Goal: Task Accomplishment & Management: Use online tool/utility

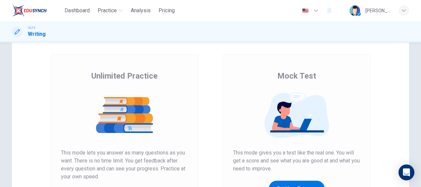
scroll to position [66, 0]
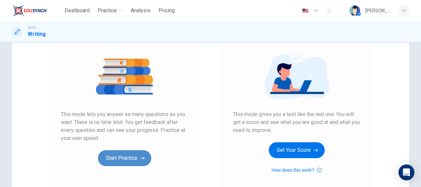
click at [133, 156] on button "Start Practice" at bounding box center [124, 158] width 53 height 16
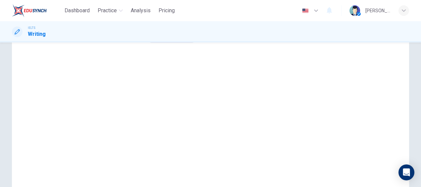
scroll to position [99, 0]
click at [199, 10] on button "Sounds good!" at bounding box center [172, 2] width 56 height 16
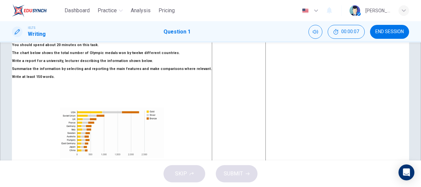
scroll to position [33, 0]
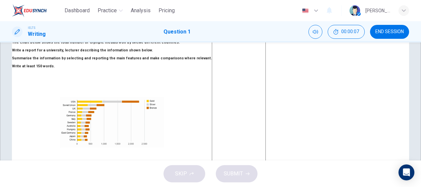
click at [266, 81] on textarea at bounding box center [239, 132] width 54 height 205
type textarea "A"
type textarea "x"
type textarea "Al"
type textarea "x"
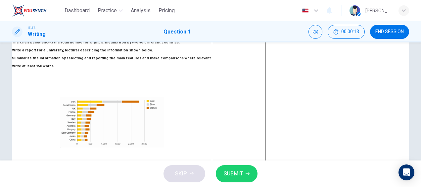
type textarea "All"
type textarea "x"
type textarea "All"
type textarea "x"
type textarea "All t"
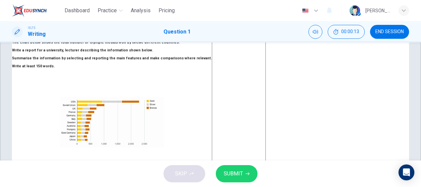
type textarea "x"
type textarea "All th"
type textarea "x"
type textarea "All the"
type textarea "x"
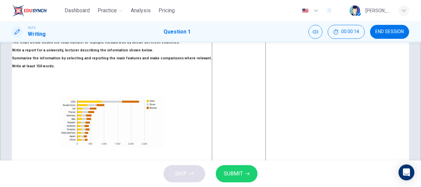
type textarea "All the"
type textarea "x"
type textarea "All the co"
type textarea "x"
type textarea "All the cou"
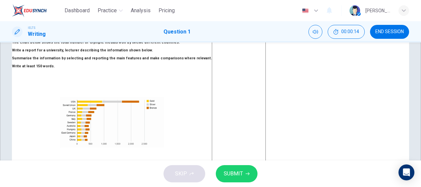
type textarea "x"
type textarea "All the coun"
type textarea "x"
type textarea "All the count"
type textarea "x"
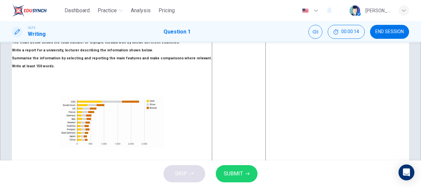
type textarea "All the countr"
type textarea "x"
type textarea "All the countri"
type textarea "x"
type textarea "All the countrie"
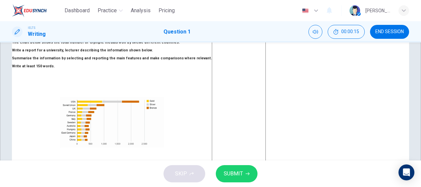
type textarea "x"
type textarea "All the countries"
type textarea "x"
type textarea "All the countries"
type textarea "x"
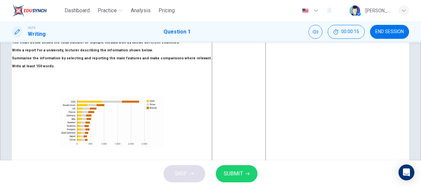
type textarea "All the countries h"
type textarea "x"
type textarea "All the countries ha"
type textarea "x"
type textarea "All the countries hav"
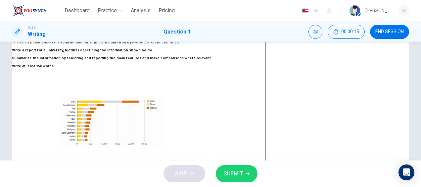
type textarea "x"
type textarea "All the countries have"
type textarea "x"
type textarea "All the countries have"
type textarea "x"
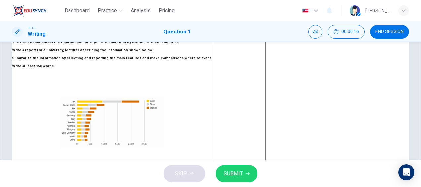
type textarea "All the countries have d"
type textarea "x"
type textarea "All the countries have do"
type textarea "x"
type textarea "All the countries have don"
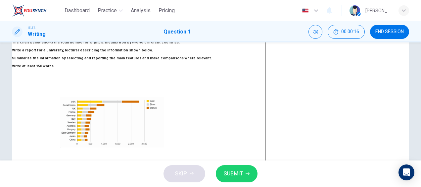
type textarea "x"
type textarea "All the countries have done"
type textarea "x"
type textarea "All the countries have donere"
type textarea "x"
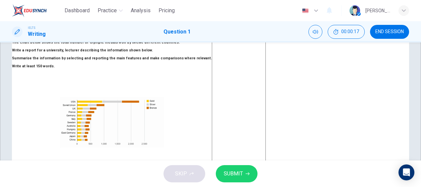
type textarea "All the countries have donerea"
type textarea "x"
type textarea "All the countries have donereal"
type textarea "x"
type textarea "All the countries have donereall"
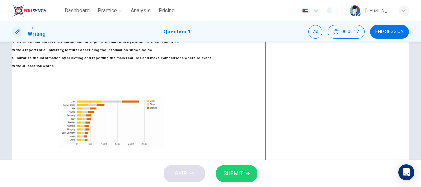
type textarea "x"
type textarea "All the countries have donereal"
type textarea "x"
type textarea "All the countries have donerea"
type textarea "x"
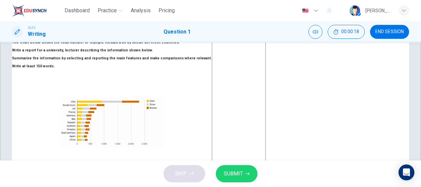
type textarea "All the countries have donere"
type textarea "x"
type textarea "All the countries have doner"
type textarea "x"
type textarea "All the countries have done"
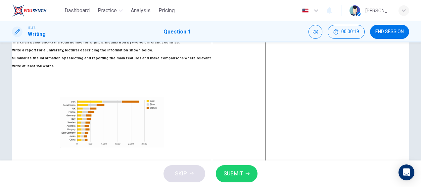
type textarea "x"
type textarea "All the countries have done"
type textarea "x"
type textarea "All the countries have done r"
type textarea "x"
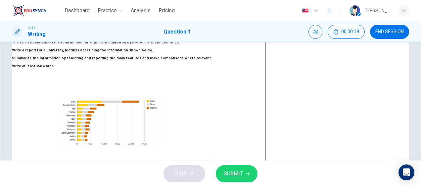
type textarea "All the countries have done re"
type textarea "x"
type textarea "All the countries have done rea"
type textarea "x"
type textarea "All the countries have done real"
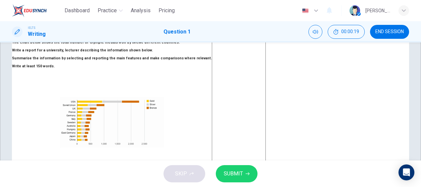
type textarea "x"
type textarea "All the countries have done reall"
type textarea "x"
type textarea "All the countries have done really"
type textarea "x"
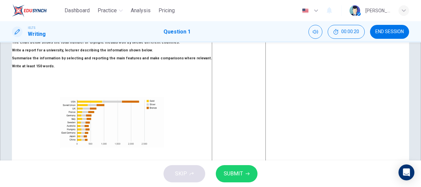
type textarea "All the countries have done really"
type textarea "x"
type textarea "All the countries have done really w"
type textarea "x"
type textarea "All the countries have done really we"
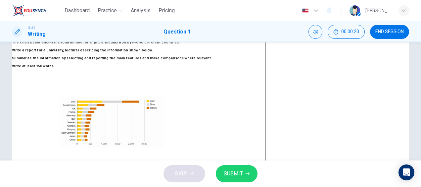
type textarea "x"
type textarea "All the countries have done really wel"
type textarea "x"
type textarea "All the countries have done really well"
type textarea "x"
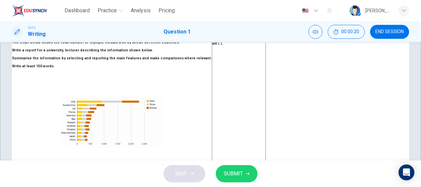
type textarea "All the countries have done really well"
type textarea "x"
type textarea "All the countries have done really well w"
type textarea "x"
type textarea "All the countries have done really well wi"
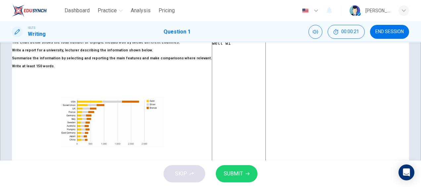
type textarea "x"
type textarea "All the countries have done really well wit"
type textarea "x"
type textarea "All the countries have done really well with"
type textarea "x"
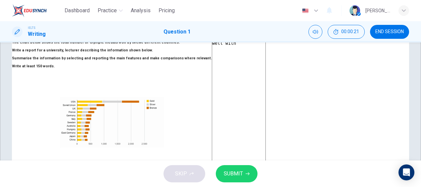
type textarea "All the countries have done really well with"
type textarea "x"
type textarea "All the countries have done really well with t"
type textarea "x"
type textarea "All the countries have done really well with th"
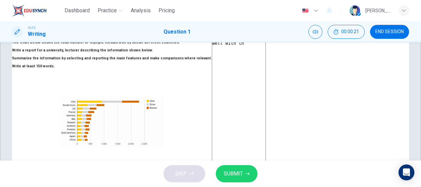
type textarea "x"
type textarea "All the countries have done really well with the"
type textarea "x"
type textarea "All the countries have done really well with the"
type textarea "x"
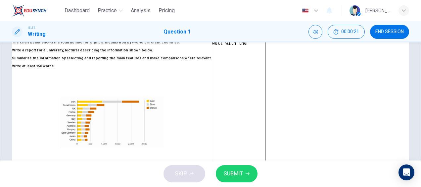
type textarea "All the countries have done really well with the w"
type textarea "x"
type textarea "All the countries have done really well with the"
type textarea "x"
type textarea "All the countries have done really well with the e"
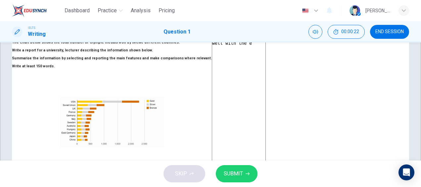
type textarea "x"
type textarea "All the countries have done really well with the ex"
type textarea "x"
type textarea "All the countries have done really well with the exc"
type textarea "x"
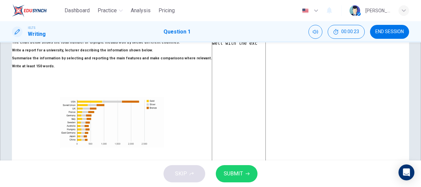
type textarea "All the countries have done really well with the exce"
type textarea "x"
type textarea "All the countries have done really well with the excep"
type textarea "x"
type textarea "All the countries have done really well with the except"
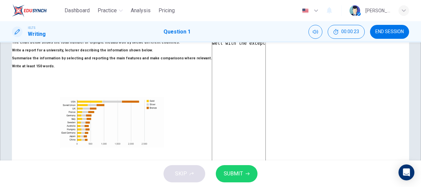
type textarea "x"
type textarea "All the countries have done really well with the excepti"
type textarea "x"
type textarea "All the countries have done really well with the exceptio"
type textarea "x"
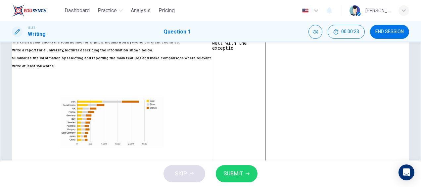
type textarea "All the countries have done really well with the exception"
type textarea "x"
type textarea "All the countries have done really well with the exception"
type textarea "x"
type textarea "All the countries have done really well with the exception o"
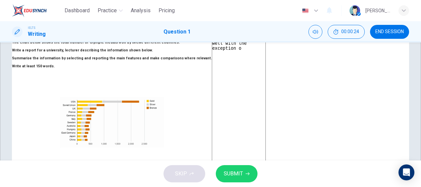
type textarea "x"
type textarea "All the countries have done really well with the exception of"
type textarea "x"
type textarea "All the countries have done really well with the exception of"
type textarea "x"
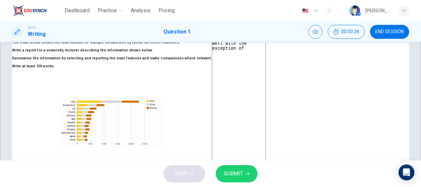
type textarea "All the countries have done really well with the exception of c"
type textarea "x"
type textarea "All the countries have done really well with the exception of co"
type textarea "x"
type textarea "All the countries have done really well with the exception of cou"
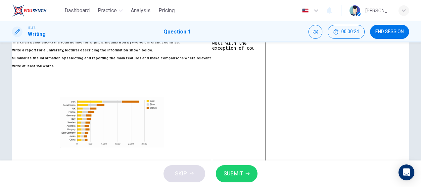
type textarea "x"
type textarea "All the countries have done really well with the exception of cout"
type textarea "x"
type textarea "All the countries have done really well with the exception of coutn"
type textarea "x"
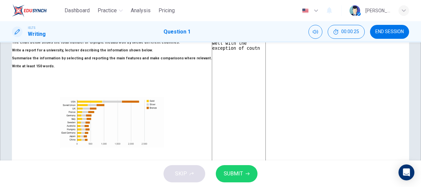
type textarea "All the countries have done really well with the exception of cout"
type textarea "x"
type textarea "All the countries have done really well with the exception of cou"
type textarea "x"
type textarea "All the countries have done really well with the exception of coun"
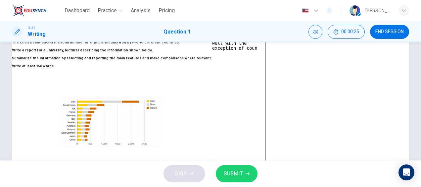
type textarea "x"
type textarea "All the countries have done really well with the exception of count"
type textarea "x"
type textarea "All the countries have done really well with the exception of countr"
type textarea "x"
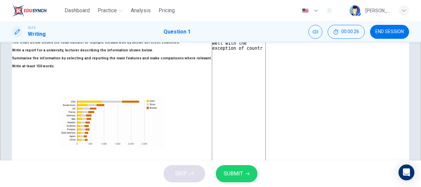
type textarea "All the countries have done really well with the exception of countri"
type textarea "x"
type textarea "All the countries have done really well with the exception of countrie"
type textarea "x"
type textarea "All the countries have done really well with the exception of countries"
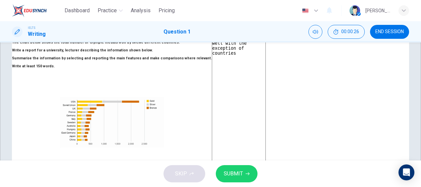
type textarea "x"
type textarea "All the countries have done really well with the exception of countries"
type textarea "x"
type textarea "All the countries have done really well with the exception of countries 1"
type textarea "x"
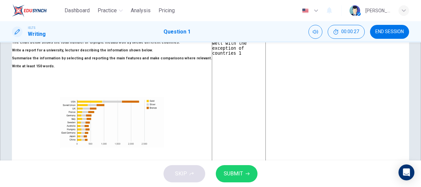
type textarea "All the countries have done really well with the exception of countries 1,"
type textarea "x"
type textarea "All the countries have done really well with the exception of countries 1,"
type textarea "x"
type textarea "All the countries have done really well with the exception of countries 1,"
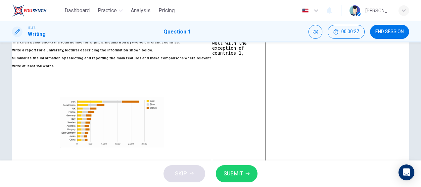
type textarea "x"
type textarea "All the countries have done really well with the exception of countries 1,"
type textarea "x"
type textarea "All the countries have done really well with the exception of countries 1, 2"
type textarea "x"
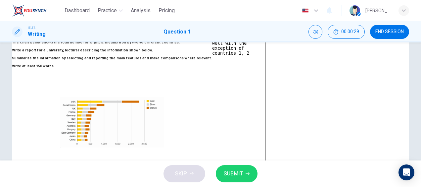
type textarea "All the countries have done really well with the exception of countries 1, 2"
type textarea "x"
type textarea "All the countries have done really well with the exception of countries 1, 2 a"
type textarea "x"
type textarea "All the countries have done really well with the exception of countries 1, 2 an"
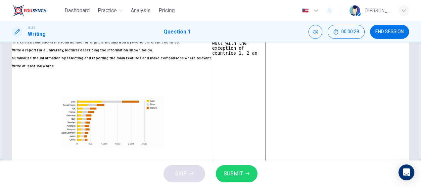
type textarea "x"
type textarea "All the countries have done really well with the exception of countries 1, 2 and"
type textarea "x"
type textarea "All the countries have done really well with the exception of countries 1, 2 and"
type textarea "x"
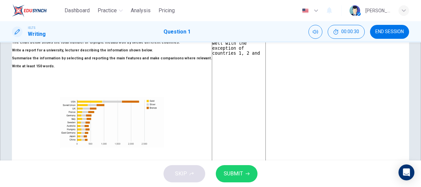
type textarea "All the countries have done really well with the exception of countries 1, 2 an…"
type textarea "x"
type textarea "All the countries have done really well with the exception of countries 1, 2 an…"
type textarea "x"
type textarea "All the countries have done really well with the exception of countries 1, 2 an…"
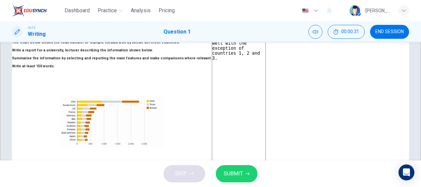
type textarea "x"
click at [244, 173] on button "SUBMIT" at bounding box center [237, 173] width 42 height 17
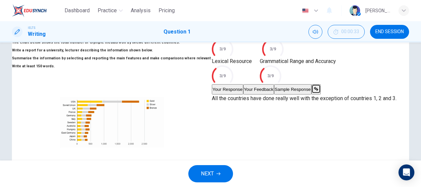
click at [274, 94] on button "Your Feedback" at bounding box center [258, 89] width 31 height 10
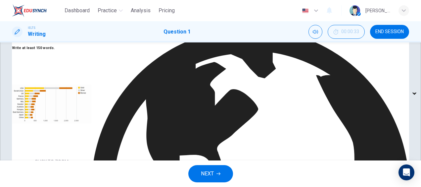
scroll to position [99, 0]
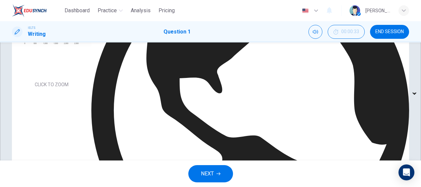
scroll to position [198, 0]
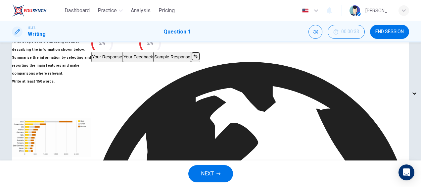
scroll to position [62, 0]
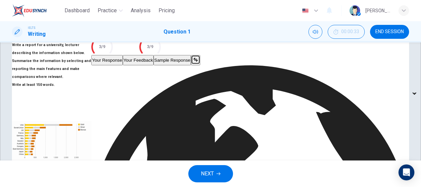
click at [191, 65] on button "Sample Response" at bounding box center [171, 60] width 37 height 10
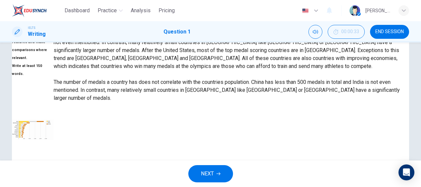
scroll to position [103, 0]
click at [211, 167] on button "NEXT" at bounding box center [210, 173] width 45 height 17
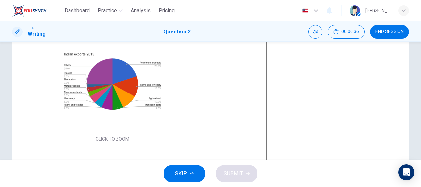
scroll to position [99, 0]
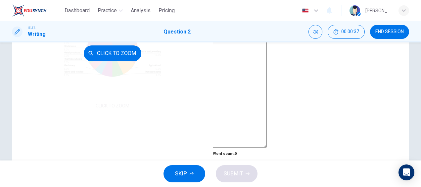
click at [119, 61] on button "Click to Zoom" at bounding box center [113, 53] width 58 height 16
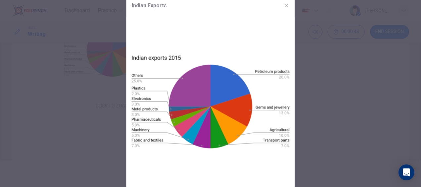
click at [286, 5] on icon "button" at bounding box center [286, 5] width 5 height 5
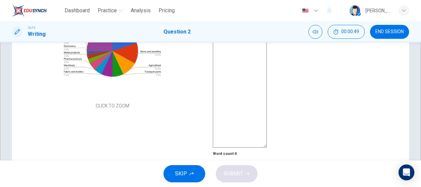
click at [267, 75] on textarea at bounding box center [240, 55] width 54 height 183
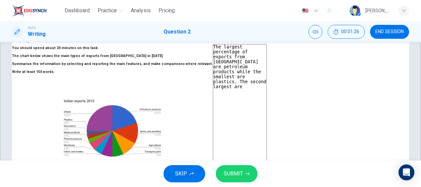
scroll to position [0, 0]
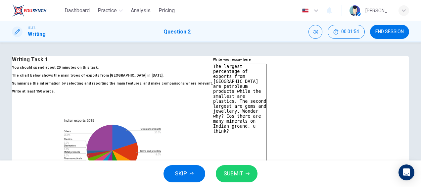
click at [245, 170] on button "SUBMIT" at bounding box center [237, 173] width 42 height 17
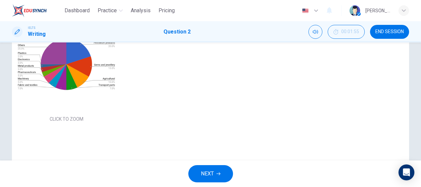
scroll to position [66, 0]
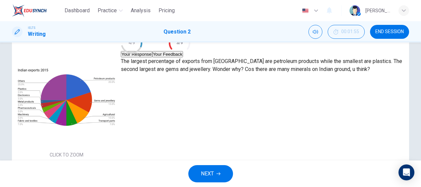
click at [183, 57] on button "Your Feedback" at bounding box center [167, 54] width 31 height 6
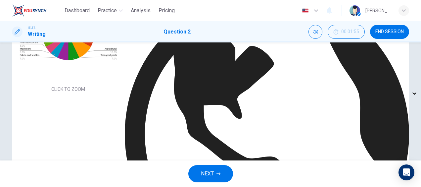
scroll to position [132, 0]
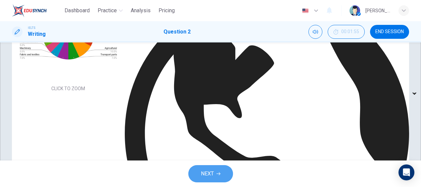
click at [207, 169] on span "NEXT" at bounding box center [207, 173] width 13 height 9
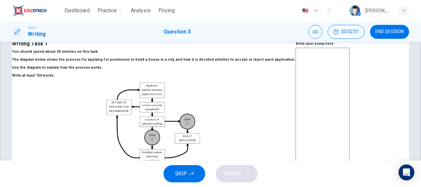
scroll to position [0, 0]
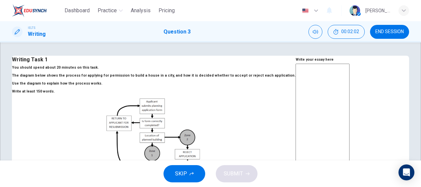
click at [295, 107] on textarea at bounding box center [322, 156] width 54 height 184
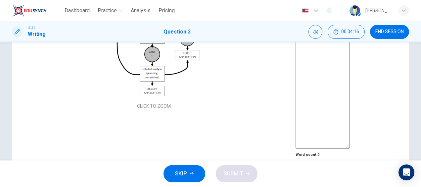
scroll to position [99, 0]
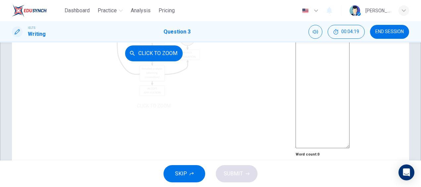
click at [123, 105] on div "Click to Zoom" at bounding box center [154, 53] width 284 height 114
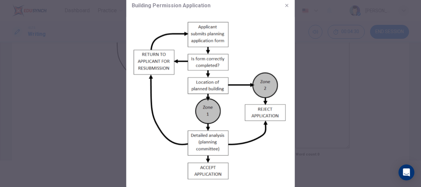
click at [313, 113] on div at bounding box center [210, 93] width 421 height 187
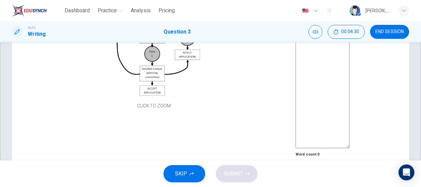
click at [295, 115] on textarea at bounding box center [322, 56] width 54 height 184
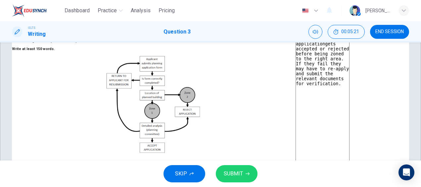
click at [240, 172] on span "SUBMIT" at bounding box center [233, 173] width 19 height 9
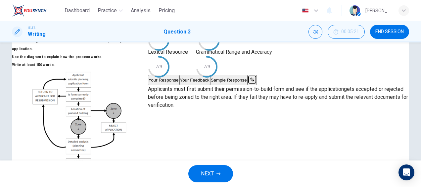
click at [210, 85] on button "Your Feedback" at bounding box center [194, 80] width 31 height 10
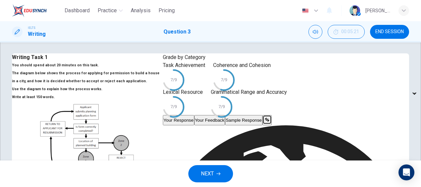
scroll to position [0, 0]
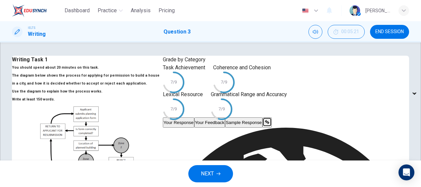
click at [262, 127] on button "Sample Response" at bounding box center [243, 122] width 37 height 10
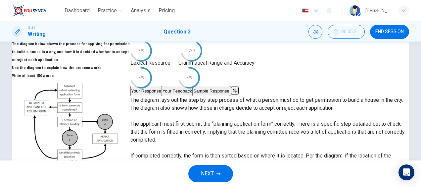
scroll to position [66, 0]
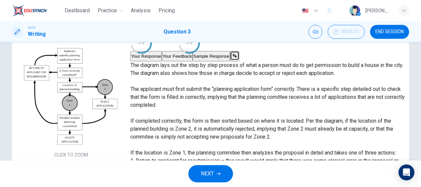
click at [193, 61] on button "Your Feedback" at bounding box center [177, 56] width 31 height 10
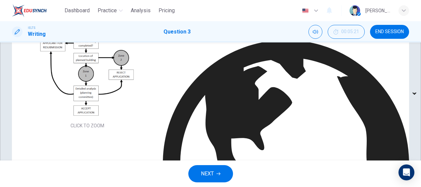
scroll to position [99, 0]
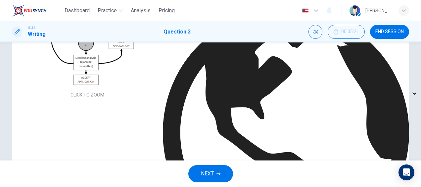
scroll to position [132, 0]
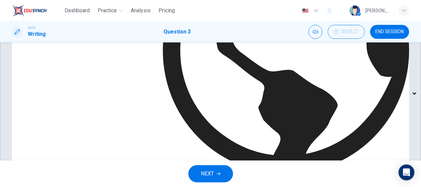
scroll to position [202, 0]
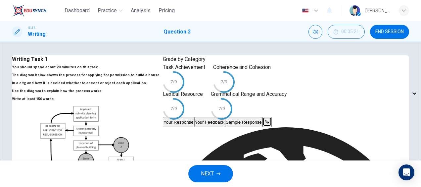
scroll to position [0, 0]
click at [204, 172] on span "NEXT" at bounding box center [207, 173] width 13 height 9
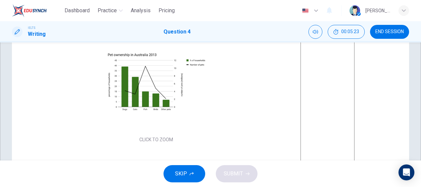
scroll to position [99, 0]
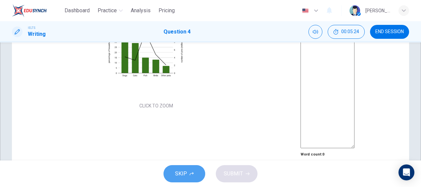
click at [182, 171] on span "SKIP" at bounding box center [181, 173] width 12 height 9
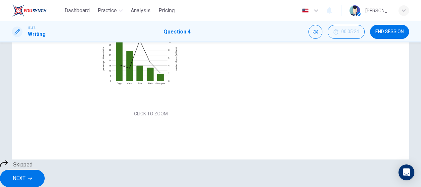
click at [25, 173] on span "NEXT" at bounding box center [19, 177] width 13 height 9
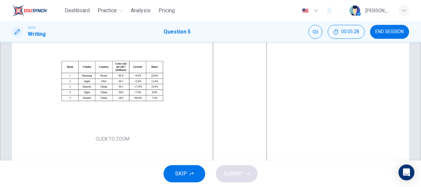
scroll to position [0, 0]
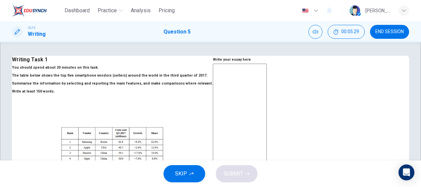
click at [386, 29] on span "END SESSION" at bounding box center [389, 31] width 28 height 5
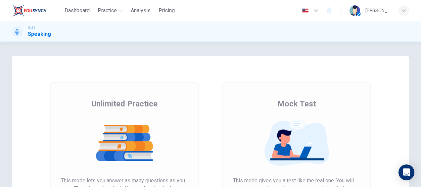
click at [109, 140] on img at bounding box center [124, 142] width 127 height 46
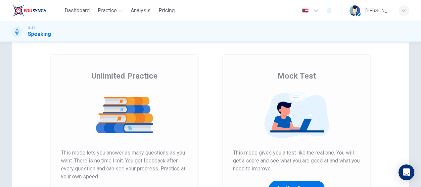
scroll to position [66, 0]
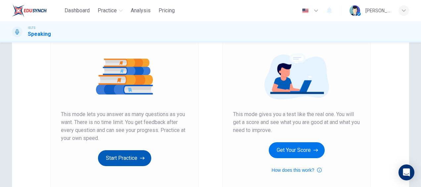
click at [129, 153] on button "Start Practice" at bounding box center [124, 158] width 53 height 16
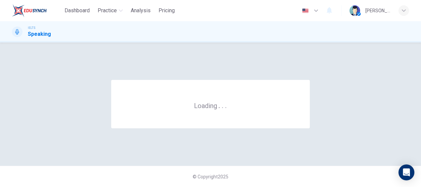
scroll to position [0, 0]
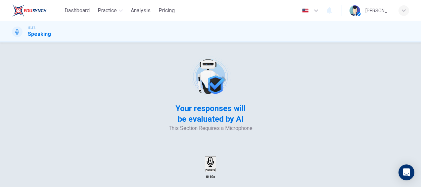
click at [216, 156] on div "Record" at bounding box center [210, 163] width 10 height 15
click at [216, 170] on icon "button" at bounding box center [216, 170] width 0 height 0
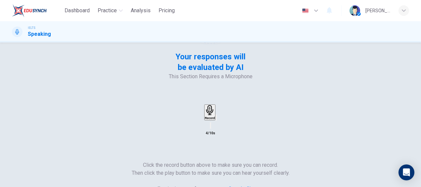
scroll to position [66, 0]
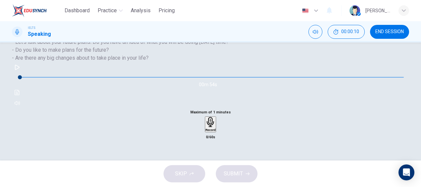
scroll to position [99, 0]
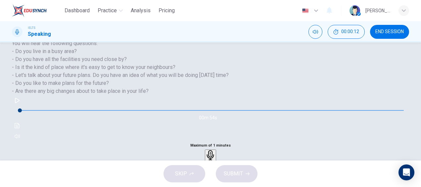
click at [20, 103] on icon "button" at bounding box center [17, 100] width 5 height 5
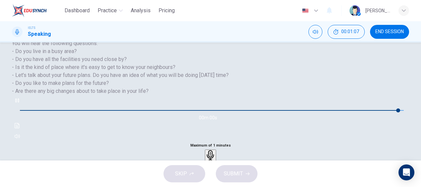
type input "0"
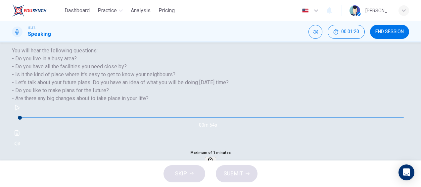
scroll to position [106, 0]
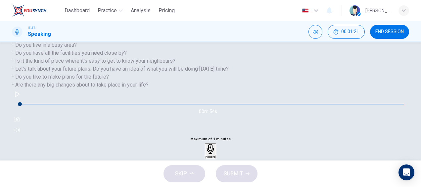
click at [216, 144] on icon "button" at bounding box center [210, 149] width 10 height 10
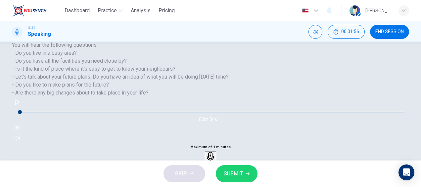
click at [223, 167] on icon "button" at bounding box center [221, 169] width 4 height 5
click at [243, 175] on button "SUBMIT" at bounding box center [237, 173] width 42 height 17
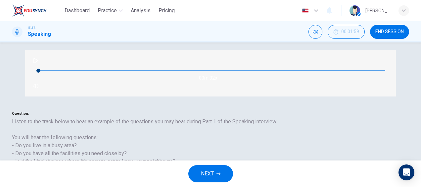
scroll to position [172, 0]
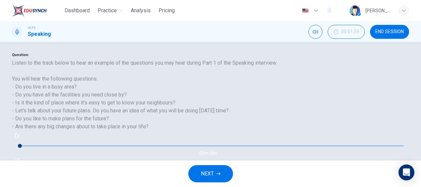
scroll to position [205, 0]
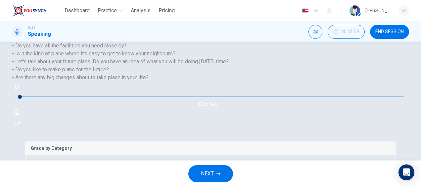
scroll to position [251, 0]
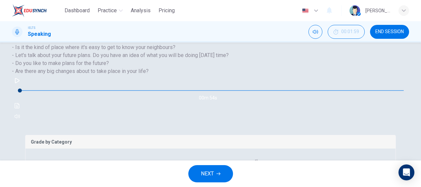
click at [215, 173] on button "NEXT" at bounding box center [210, 173] width 45 height 17
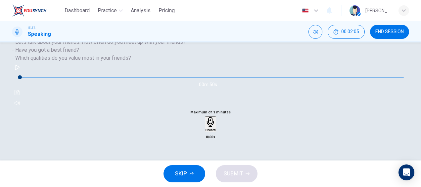
scroll to position [99, 0]
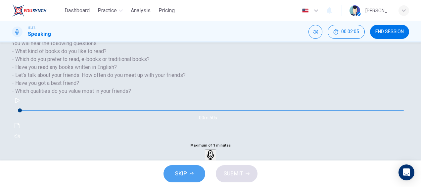
click at [188, 173] on button "SKIP" at bounding box center [184, 173] width 42 height 17
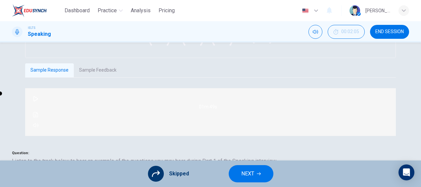
click at [248, 174] on span "NEXT" at bounding box center [247, 173] width 13 height 9
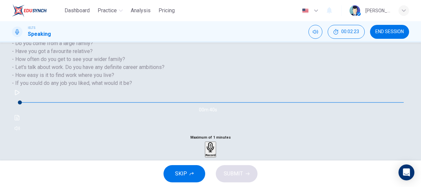
click at [216, 142] on div "Record" at bounding box center [210, 149] width 10 height 15
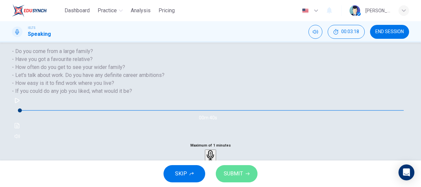
click at [239, 172] on span "SUBMIT" at bounding box center [233, 173] width 19 height 9
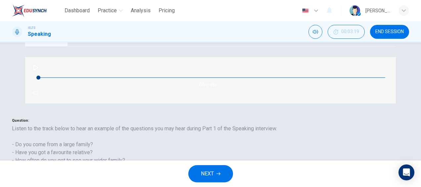
scroll to position [165, 0]
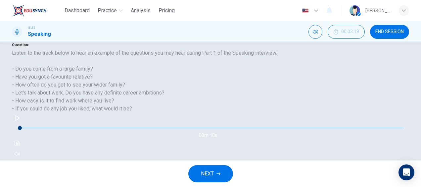
scroll to position [232, 0]
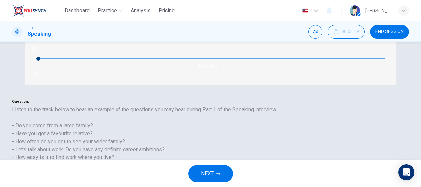
scroll to position [66, 0]
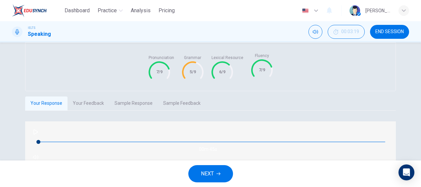
click at [222, 170] on button "NEXT" at bounding box center [210, 173] width 45 height 17
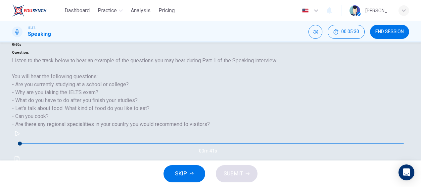
scroll to position [99, 0]
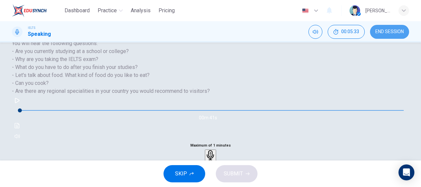
click at [388, 30] on span "END SESSION" at bounding box center [389, 31] width 28 height 5
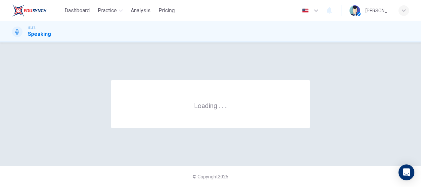
scroll to position [0, 0]
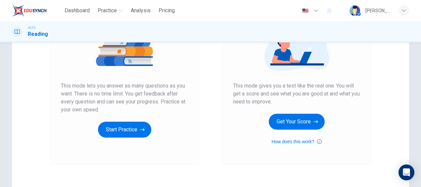
scroll to position [132, 0]
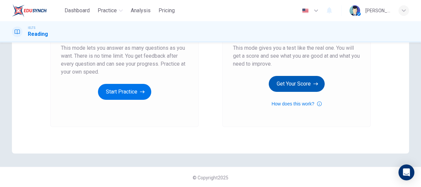
click at [296, 83] on button "Get Your Score" at bounding box center [297, 84] width 56 height 16
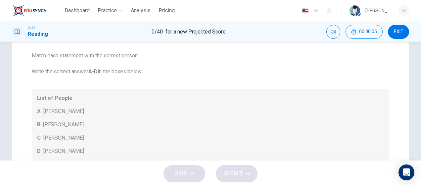
scroll to position [0, 0]
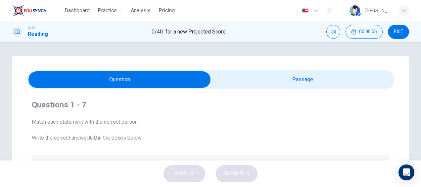
click at [299, 76] on input "checkbox" at bounding box center [120, 79] width 552 height 17
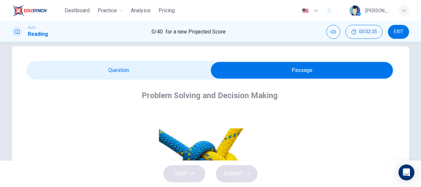
scroll to position [9, 0]
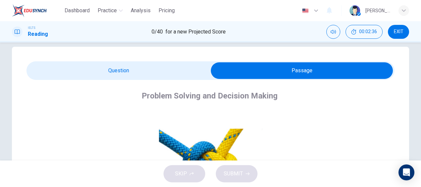
click at [175, 66] on input "checkbox" at bounding box center [302, 70] width 552 height 17
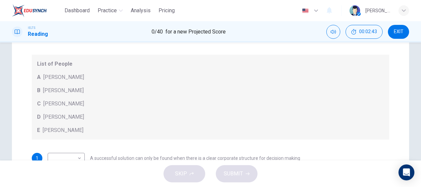
scroll to position [108, 0]
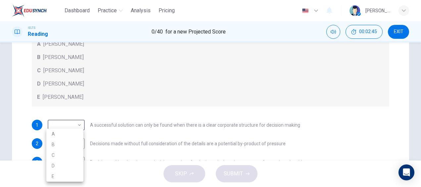
click at [78, 126] on body "Dashboard Practice Analysis Pricing English en ​ Gus Learn IELTS Reading 0 / 40…" at bounding box center [210, 93] width 421 height 187
click at [305, 125] on div at bounding box center [210, 93] width 421 height 187
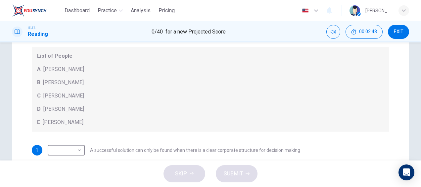
scroll to position [9, 0]
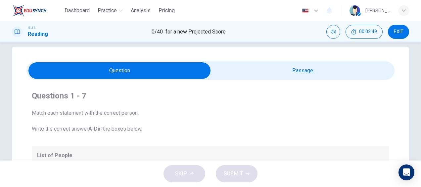
click at [277, 75] on input "checkbox" at bounding box center [120, 70] width 552 height 17
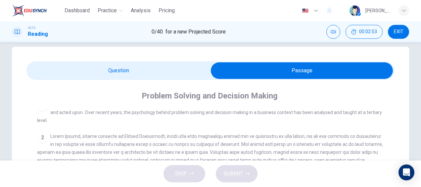
scroll to position [165, 0]
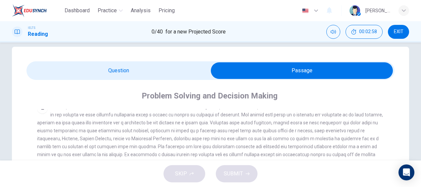
click at [139, 72] on input "checkbox" at bounding box center [302, 70] width 552 height 17
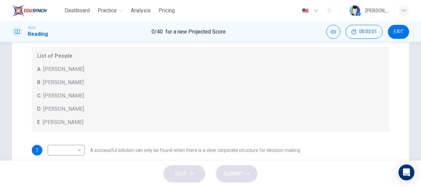
scroll to position [108, 0]
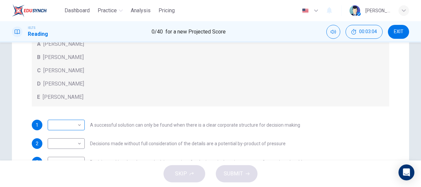
click at [79, 122] on body "Dashboard Practice Analysis Pricing English en ​ Gus Learn IELTS Reading 0 / 40…" at bounding box center [210, 93] width 421 height 187
click at [135, 132] on div at bounding box center [210, 93] width 421 height 187
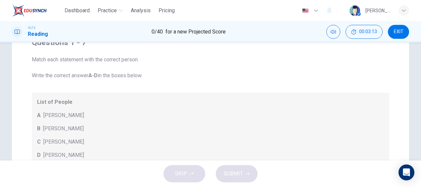
scroll to position [29, 0]
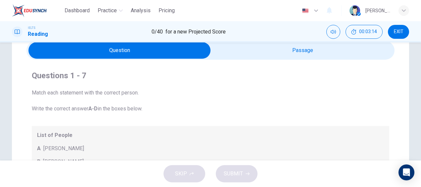
click at [274, 51] on input "checkbox" at bounding box center [120, 50] width 552 height 17
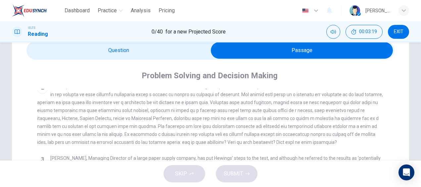
click at [148, 53] on input "checkbox" at bounding box center [302, 50] width 552 height 17
checkbox input "false"
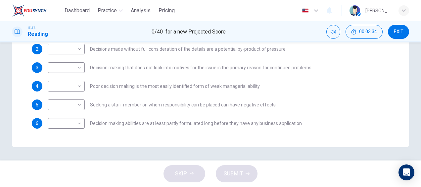
scroll to position [195, 0]
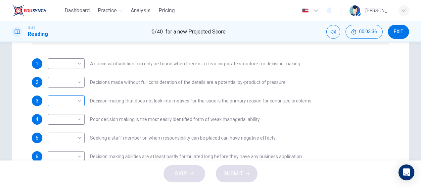
click at [76, 100] on body "Dashboard Practice Analysis Pricing English en ​ Gus Learn IELTS Reading 0 / 40…" at bounding box center [210, 93] width 421 height 187
click at [72, 120] on li "B" at bounding box center [64, 121] width 37 height 11
type input "B"
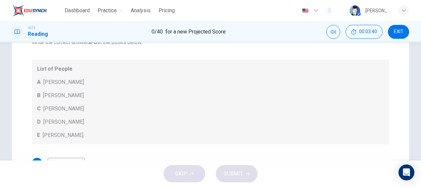
scroll to position [29, 0]
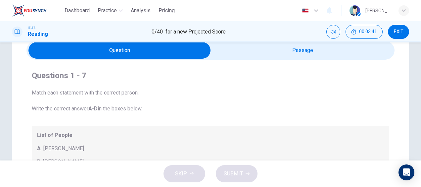
click at [281, 52] on input "checkbox" at bounding box center [120, 50] width 552 height 17
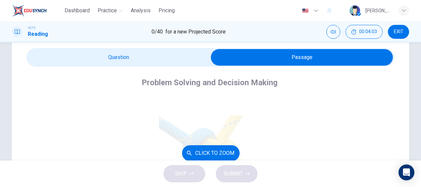
scroll to position [0, 0]
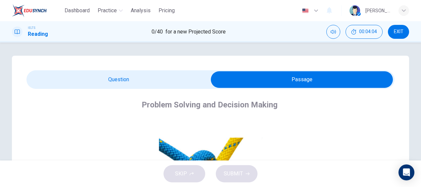
click at [135, 77] on input "checkbox" at bounding box center [302, 79] width 552 height 17
checkbox input "false"
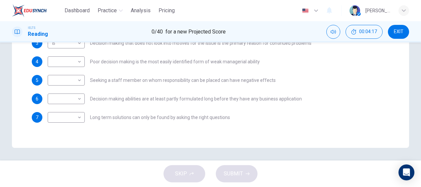
scroll to position [228, 0]
click at [81, 80] on div "​ ​" at bounding box center [66, 79] width 37 height 11
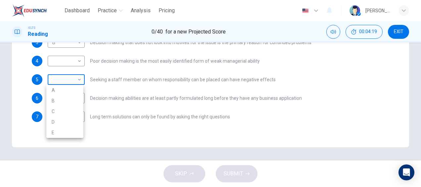
click at [79, 79] on body "Dashboard Practice Analysis Pricing English en ​ Gus Learn IELTS Reading 0 / 40…" at bounding box center [210, 93] width 421 height 187
click at [65, 110] on li "C" at bounding box center [64, 111] width 37 height 11
type input "C"
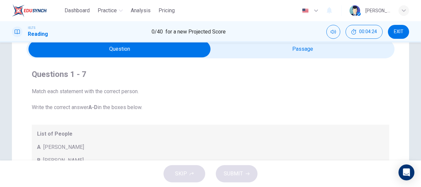
scroll to position [29, 0]
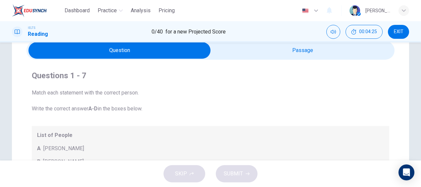
click at [294, 54] on input "checkbox" at bounding box center [120, 50] width 552 height 17
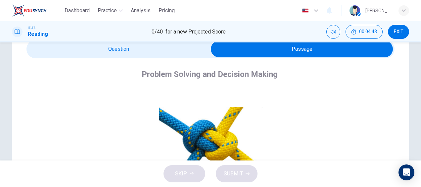
scroll to position [0, 0]
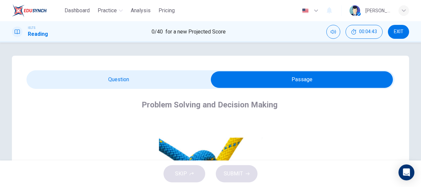
click at [172, 76] on input "checkbox" at bounding box center [302, 79] width 552 height 17
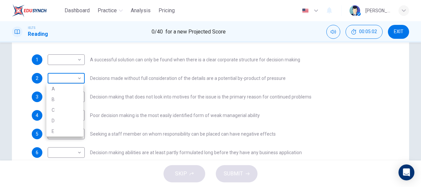
click at [79, 79] on body "Dashboard Practice Analysis Pricing English en ​ Gus Learn IELTS Reading 0 / 40…" at bounding box center [210, 93] width 421 height 187
click at [308, 112] on div at bounding box center [210, 93] width 421 height 187
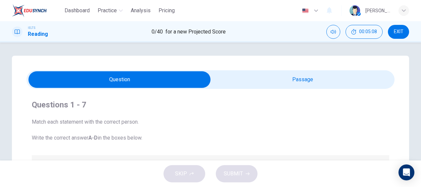
click at [286, 80] on input "checkbox" at bounding box center [120, 79] width 552 height 17
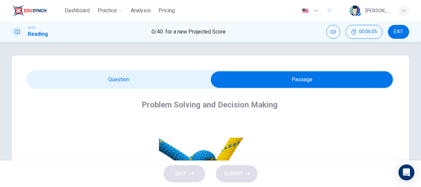
click at [298, 75] on input "checkbox" at bounding box center [302, 79] width 552 height 17
checkbox input "false"
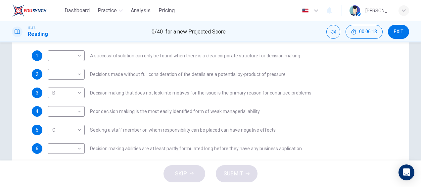
scroll to position [195, 0]
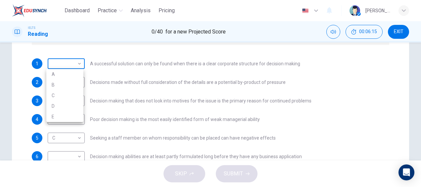
click at [79, 63] on body "Dashboard Practice Analysis Pricing English en ​ Gus Learn IELTS Reading 0 / 40…" at bounding box center [210, 93] width 421 height 187
click at [63, 115] on li "E" at bounding box center [64, 116] width 37 height 11
type input "E"
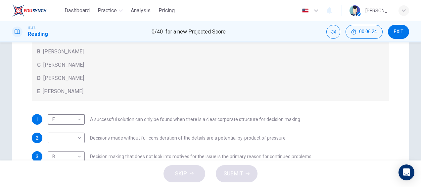
scroll to position [128, 0]
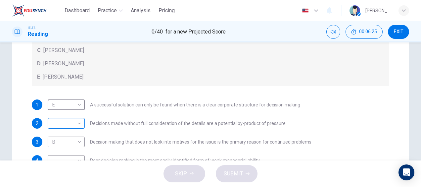
click at [79, 121] on body "Dashboard Practice Analysis Pricing English en ​ Gus Learn IELTS Reading 0 / 40…" at bounding box center [210, 93] width 421 height 187
click at [66, 143] on li "B" at bounding box center [64, 144] width 37 height 11
type input "B"
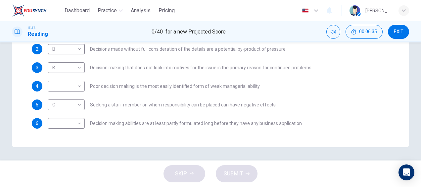
scroll to position [29, 0]
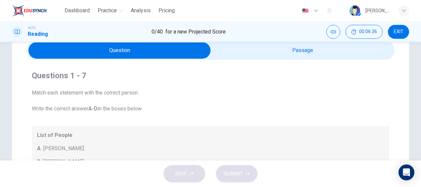
click at [297, 47] on input "checkbox" at bounding box center [120, 50] width 552 height 17
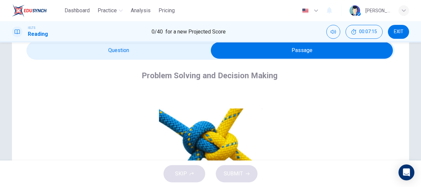
click at [173, 52] on input "checkbox" at bounding box center [302, 50] width 552 height 17
checkbox input "false"
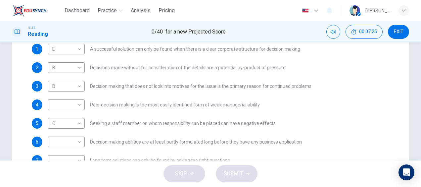
scroll to position [195, 0]
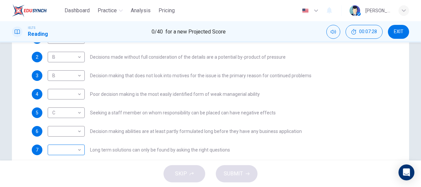
click at [80, 148] on body "Dashboard Practice Analysis Pricing English en ​ Gus Learn IELTS Reading 0 / 40…" at bounding box center [210, 93] width 421 height 187
click at [72, 134] on li "A" at bounding box center [64, 133] width 37 height 11
type input "A"
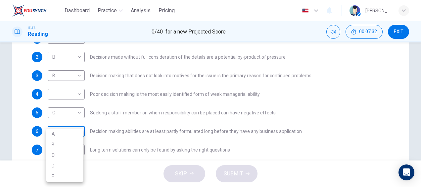
click at [77, 130] on body "Dashboard Practice Analysis Pricing English en ​ Gus Learn IELTS Reading 0 / 40…" at bounding box center [210, 93] width 421 height 187
click at [69, 143] on li "B" at bounding box center [64, 144] width 37 height 11
type input "B"
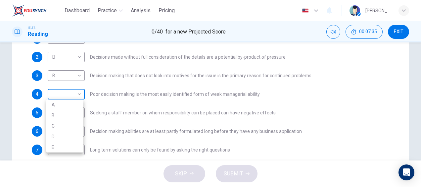
click at [80, 92] on body "Dashboard Practice Analysis Pricing English en ​ Gus Learn IELTS Reading 0 / 40…" at bounding box center [210, 93] width 421 height 187
click at [73, 133] on li "D" at bounding box center [64, 136] width 37 height 11
type input "D"
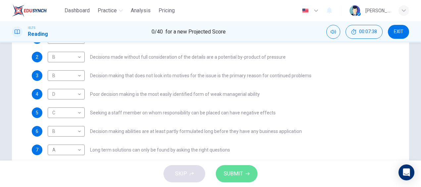
click at [232, 170] on span "SUBMIT" at bounding box center [233, 173] width 19 height 9
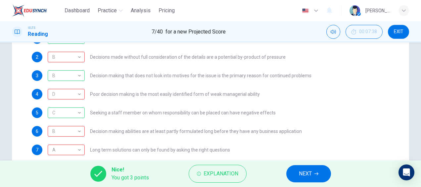
scroll to position [228, 0]
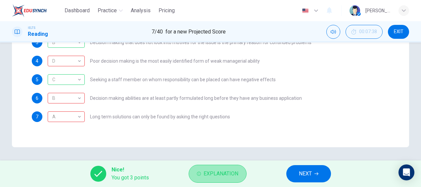
click at [222, 171] on span "Explanation" at bounding box center [220, 173] width 35 height 9
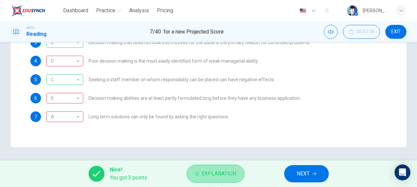
click at [219, 175] on span "Explanation" at bounding box center [219, 173] width 35 height 9
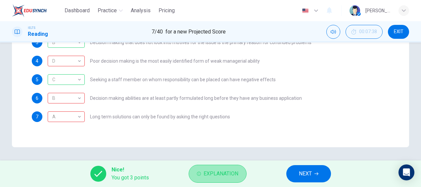
click at [219, 173] on span "Explanation" at bounding box center [220, 173] width 35 height 9
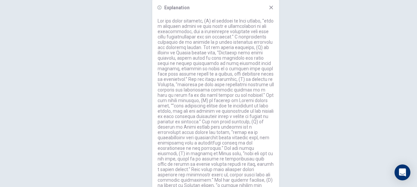
scroll to position [188, 0]
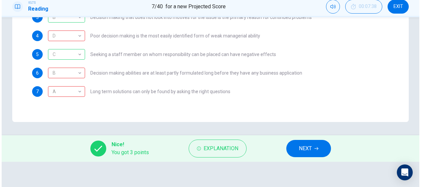
scroll to position [0, 0]
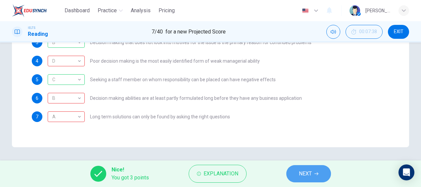
click at [310, 172] on span "NEXT" at bounding box center [305, 173] width 13 height 9
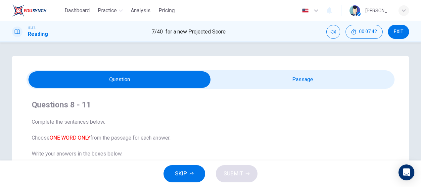
click at [295, 79] on input "checkbox" at bounding box center [120, 79] width 552 height 17
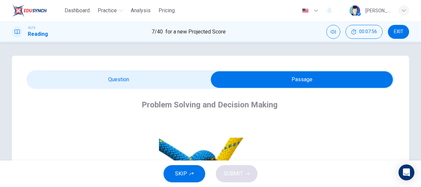
click at [171, 70] on span at bounding box center [210, 79] width 368 height 19
click at [167, 77] on input "checkbox" at bounding box center [302, 79] width 552 height 17
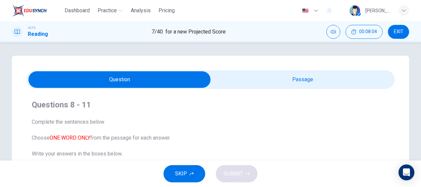
click at [272, 80] on input "checkbox" at bounding box center [120, 79] width 552 height 17
checkbox input "true"
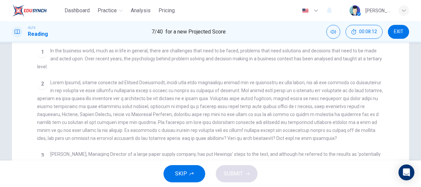
click at [187, 170] on button "SKIP" at bounding box center [184, 173] width 42 height 17
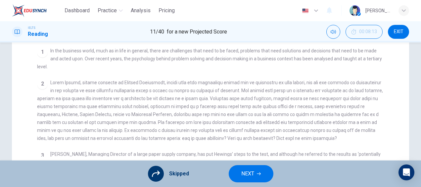
click at [254, 174] on button "NEXT" at bounding box center [251, 173] width 45 height 17
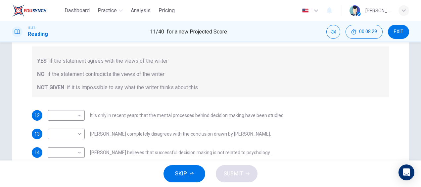
scroll to position [132, 0]
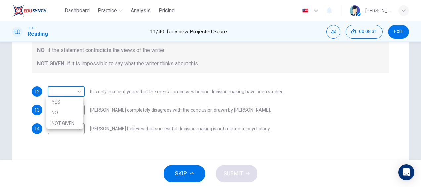
click at [79, 92] on body "Dashboard Practice Analysis Pricing English en ​ Gus Learn IELTS Reading 11 / 4…" at bounding box center [210, 93] width 421 height 187
click at [74, 101] on li "YES" at bounding box center [64, 102] width 37 height 11
type input "YES"
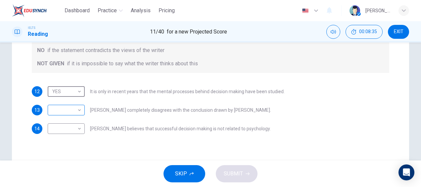
click at [79, 108] on body "Dashboard Practice Analysis Pricing English en ​ Gus Learn IELTS Reading 11 / 4…" at bounding box center [210, 93] width 421 height 187
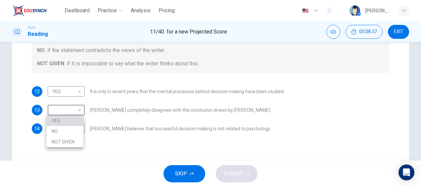
click at [74, 121] on li "YES" at bounding box center [64, 120] width 37 height 11
type input "YES"
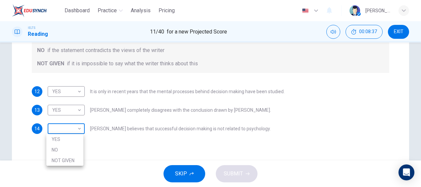
click at [80, 128] on body "Dashboard Practice Analysis Pricing English en ​ Gus Learn IELTS Reading 11 / 4…" at bounding box center [210, 93] width 421 height 187
click at [71, 159] on li "NOT GIVEN" at bounding box center [64, 160] width 37 height 11
type input "NOT GIVEN"
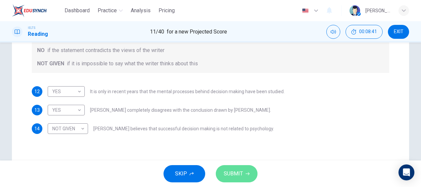
click at [238, 175] on span "SUBMIT" at bounding box center [233, 173] width 19 height 9
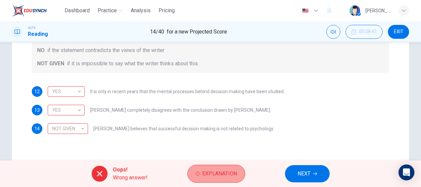
click at [223, 175] on span "Explanation" at bounding box center [219, 173] width 35 height 9
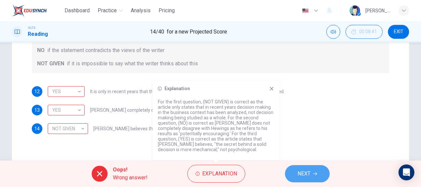
click at [317, 173] on icon "button" at bounding box center [315, 173] width 4 height 4
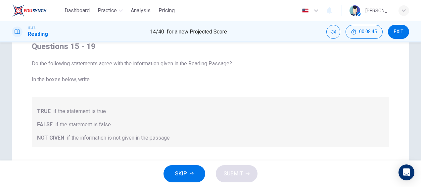
scroll to position [0, 0]
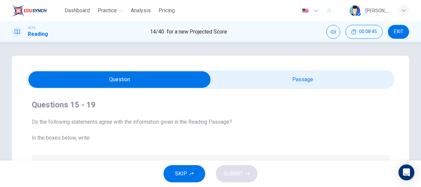
click at [272, 80] on input "checkbox" at bounding box center [120, 79] width 552 height 17
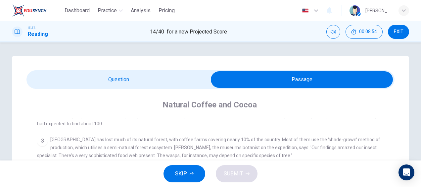
click at [154, 77] on input "checkbox" at bounding box center [302, 79] width 552 height 17
checkbox input "false"
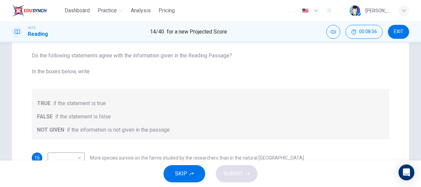
scroll to position [132, 0]
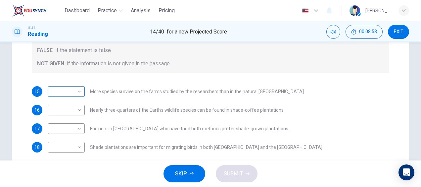
click at [80, 90] on body "Dashboard Practice Analysis Pricing English en ​ Gus Learn IELTS Reading 14 / 4…" at bounding box center [210, 93] width 421 height 187
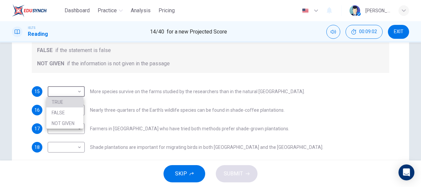
click at [69, 100] on li "TRUE" at bounding box center [64, 102] width 37 height 11
type input "TRUE"
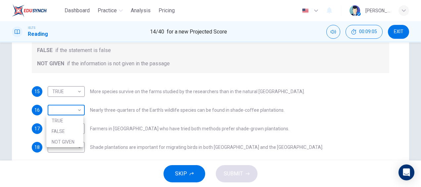
click at [79, 109] on body "Dashboard Practice Analysis Pricing English en ​ Gus Learn IELTS Reading 14 / 4…" at bounding box center [210, 93] width 421 height 187
click at [70, 122] on li "TRUE" at bounding box center [64, 120] width 37 height 11
type input "TRUE"
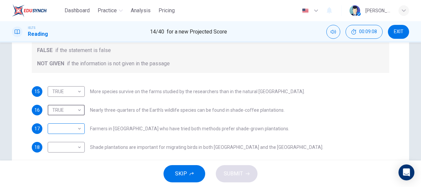
click at [79, 128] on body "Dashboard Practice Analysis Pricing English en ​ Gus Learn IELTS Reading 14 / 4…" at bounding box center [210, 93] width 421 height 187
click at [72, 149] on li "FALSE" at bounding box center [64, 149] width 37 height 11
type input "FALSE"
click at [81, 146] on div "​ ​" at bounding box center [66, 147] width 37 height 11
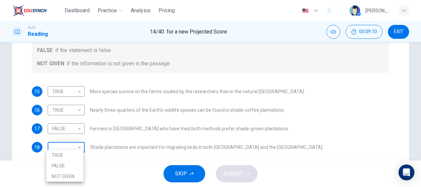
click at [79, 146] on body "Dashboard Practice Analysis Pricing English en ​ Gus Learn IELTS Reading 14 / 4…" at bounding box center [210, 93] width 421 height 187
click at [75, 153] on li "TRUE" at bounding box center [64, 155] width 37 height 11
type input "TRUE"
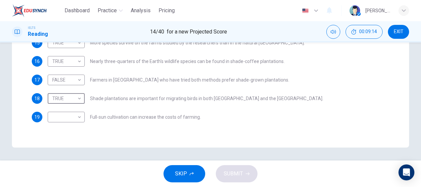
scroll to position [181, 0]
click at [77, 116] on body "Dashboard Practice Analysis Pricing English en ​ Gus Learn IELTS Reading 14 / 4…" at bounding box center [210, 93] width 421 height 187
click at [70, 137] on li "FALSE" at bounding box center [64, 137] width 37 height 11
type input "FALSE"
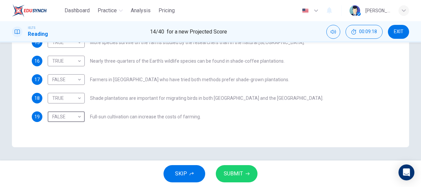
click at [232, 173] on span "SUBMIT" at bounding box center [233, 173] width 19 height 9
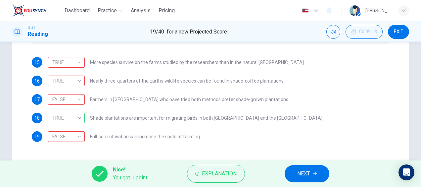
scroll to position [148, 0]
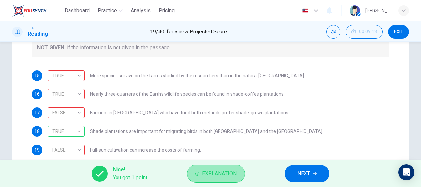
click at [221, 175] on span "Explanation" at bounding box center [219, 173] width 35 height 9
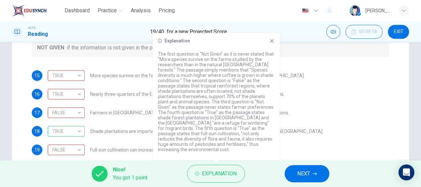
click at [302, 175] on span "NEXT" at bounding box center [303, 173] width 13 height 9
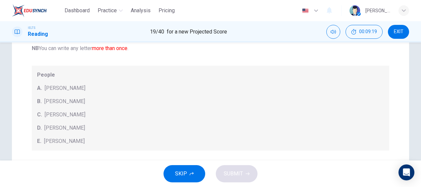
scroll to position [65, 0]
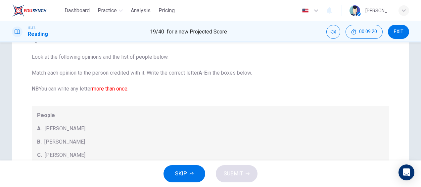
click at [187, 170] on span "SKIP" at bounding box center [181, 173] width 12 height 9
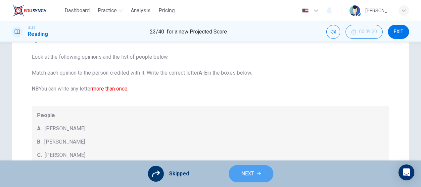
click at [251, 169] on span "NEXT" at bounding box center [247, 173] width 13 height 9
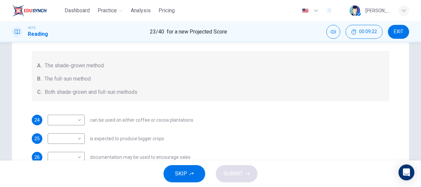
scroll to position [131, 0]
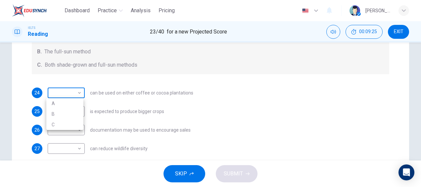
click at [77, 91] on body "Dashboard Practice Analysis Pricing English en ​ Gus Learn IELTS Reading 23 / 4…" at bounding box center [210, 93] width 421 height 187
click at [65, 108] on li "A" at bounding box center [64, 103] width 37 height 11
type input "A"
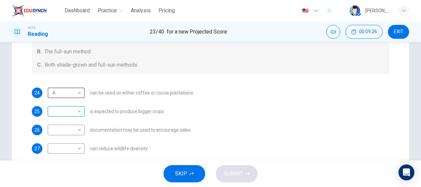
click at [76, 112] on body "Dashboard Practice Analysis Pricing English en ​ Gus Learn IELTS Reading 23 / 4…" at bounding box center [210, 93] width 421 height 187
click at [67, 129] on li "B" at bounding box center [64, 132] width 37 height 11
type input "B"
click at [79, 130] on body "Dashboard Practice Analysis Pricing English en ​ Gus Learn IELTS Reading 23 / 4…" at bounding box center [210, 93] width 421 height 187
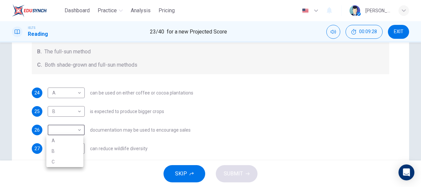
click at [66, 139] on li "A" at bounding box center [64, 140] width 37 height 11
type input "A"
click at [81, 145] on div "​ ​" at bounding box center [66, 148] width 37 height 11
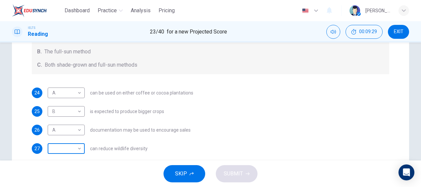
click at [79, 148] on body "Dashboard Practice Analysis Pricing English en ​ Gus Learn IELTS Reading 23 / 4…" at bounding box center [210, 93] width 421 height 187
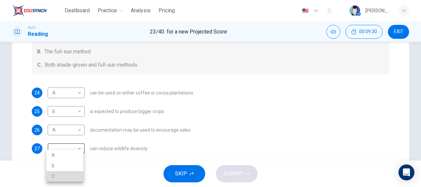
click at [68, 173] on li "C" at bounding box center [64, 176] width 37 height 11
type input "C"
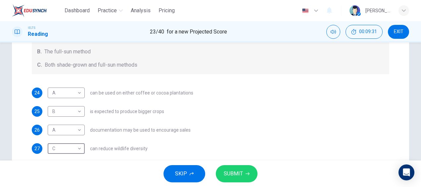
click at [239, 176] on span "SUBMIT" at bounding box center [233, 173] width 19 height 9
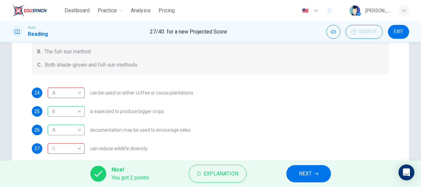
click at [308, 175] on span "NEXT" at bounding box center [305, 173] width 13 height 9
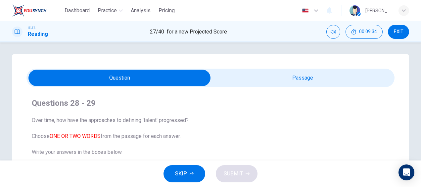
scroll to position [0, 0]
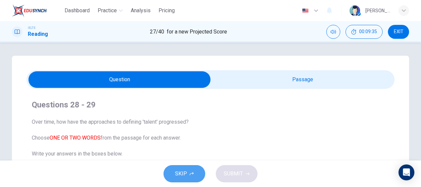
click at [189, 170] on button "SKIP" at bounding box center [184, 173] width 42 height 17
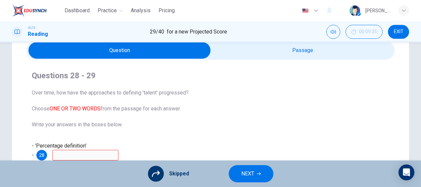
scroll to position [66, 0]
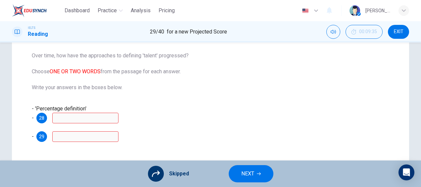
click at [254, 164] on div "Skipped NEXT" at bounding box center [210, 173] width 421 height 26
click at [248, 173] on span "NEXT" at bounding box center [247, 173] width 13 height 9
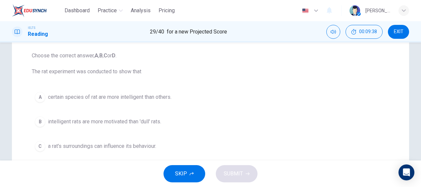
scroll to position [0, 0]
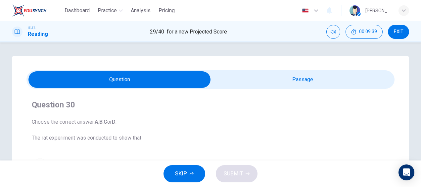
click at [284, 77] on input "checkbox" at bounding box center [120, 79] width 552 height 17
checkbox input "true"
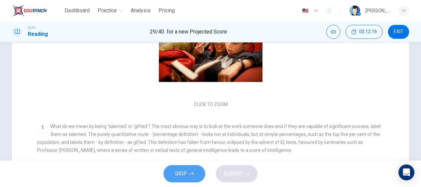
click at [191, 171] on button "SKIP" at bounding box center [184, 173] width 42 height 17
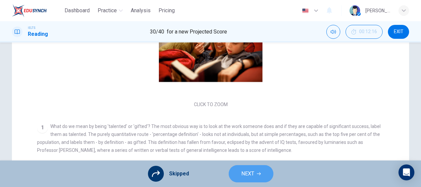
click at [241, 170] on span "NEXT" at bounding box center [247, 173] width 13 height 9
